Goal: Information Seeking & Learning: Learn about a topic

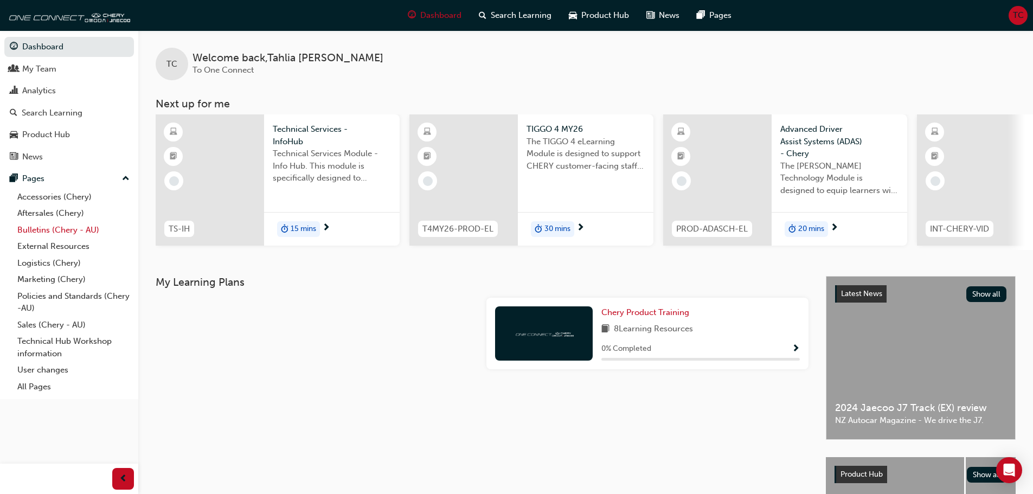
click at [51, 227] on link "Bulletins (Chery - AU)" at bounding box center [73, 230] width 121 height 17
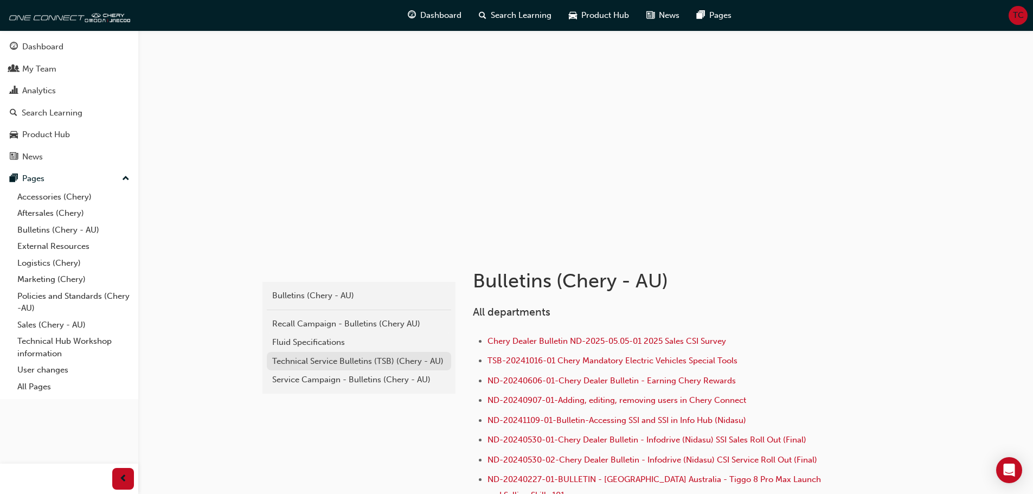
click at [348, 362] on div "Technical Service Bulletins (TSB) (Chery - AU)" at bounding box center [358, 361] width 173 height 12
